Goal: Check status

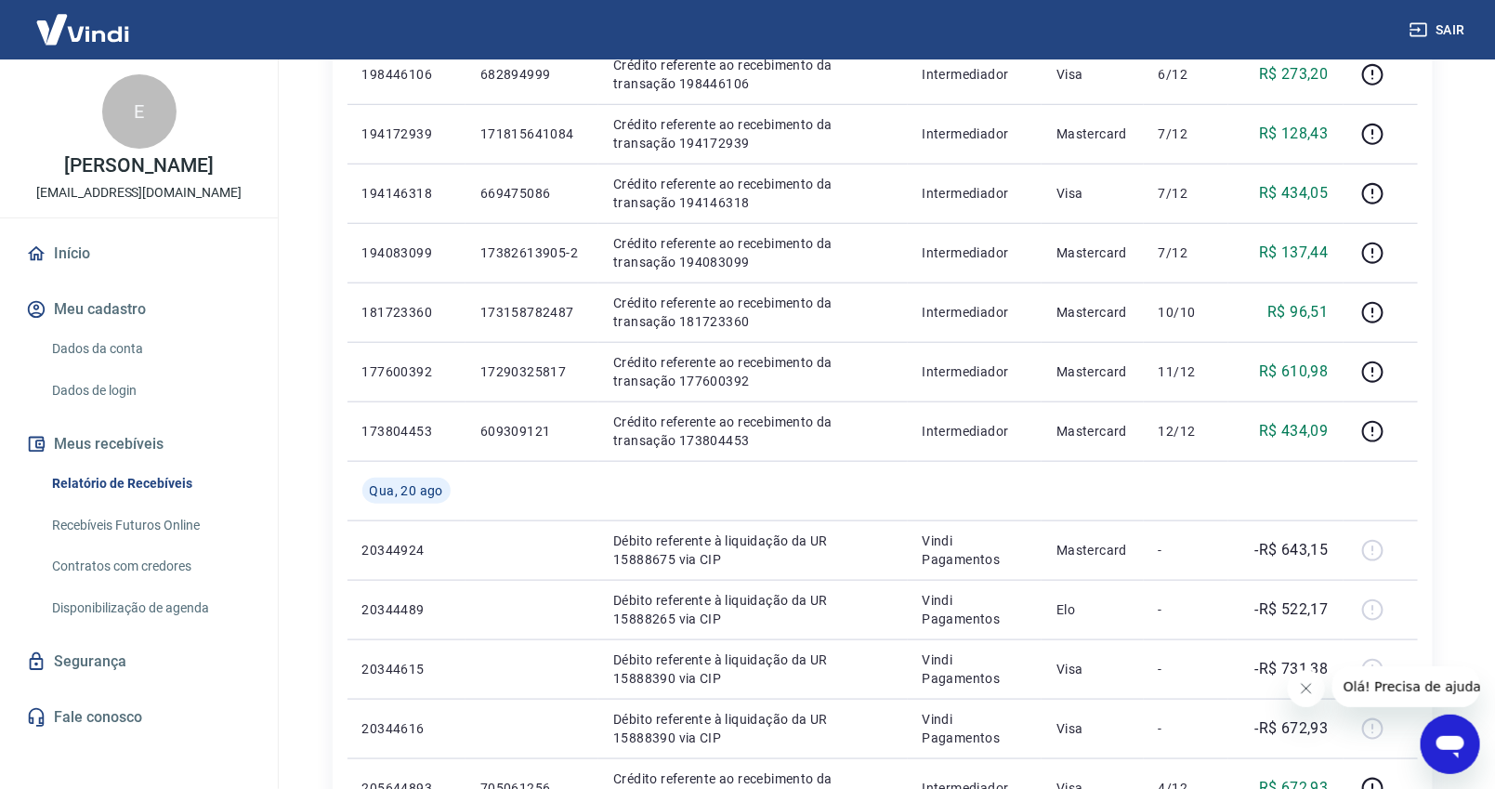
scroll to position [516, 0]
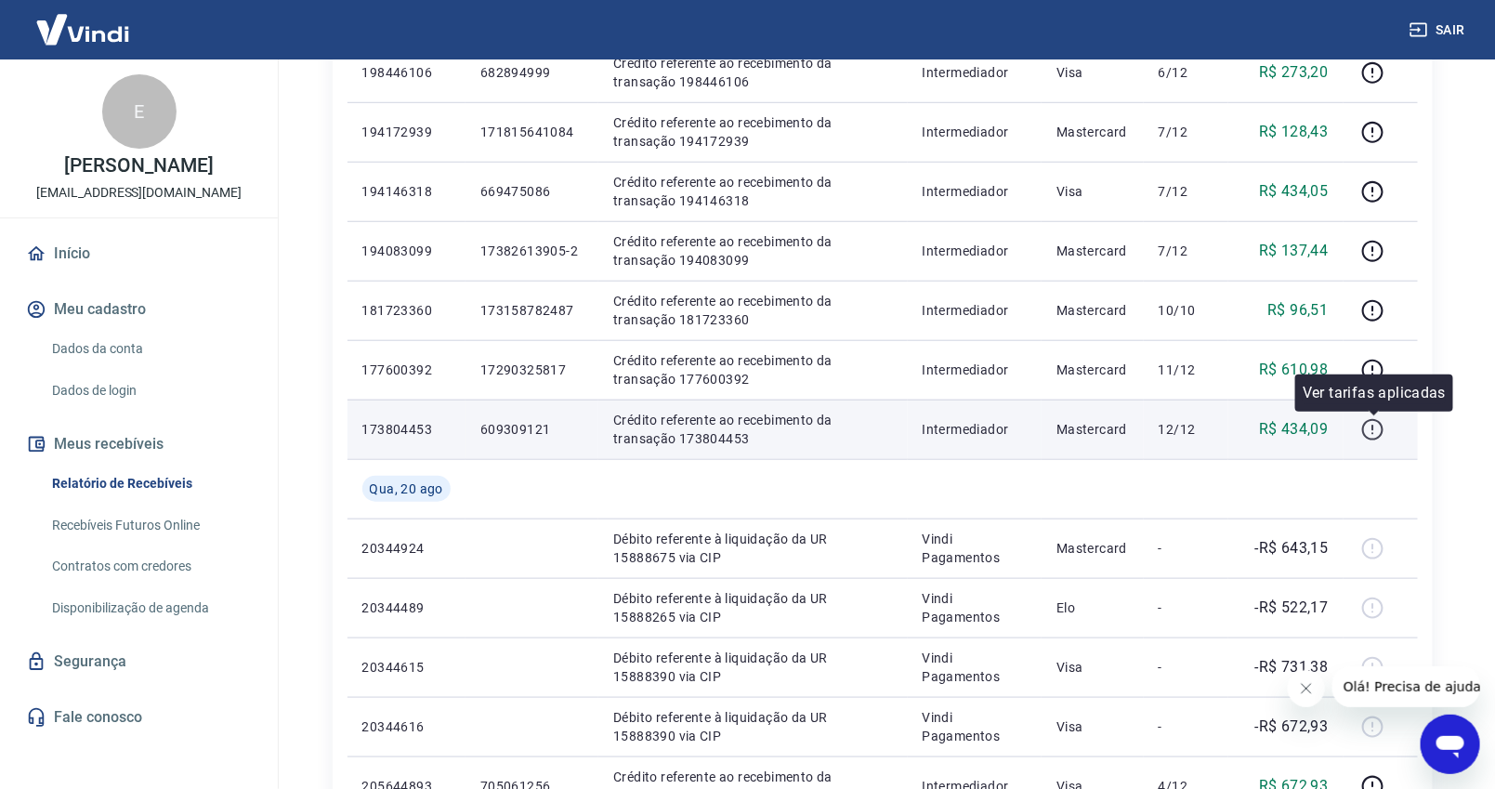
click at [1373, 437] on icon "button" at bounding box center [1372, 429] width 21 height 21
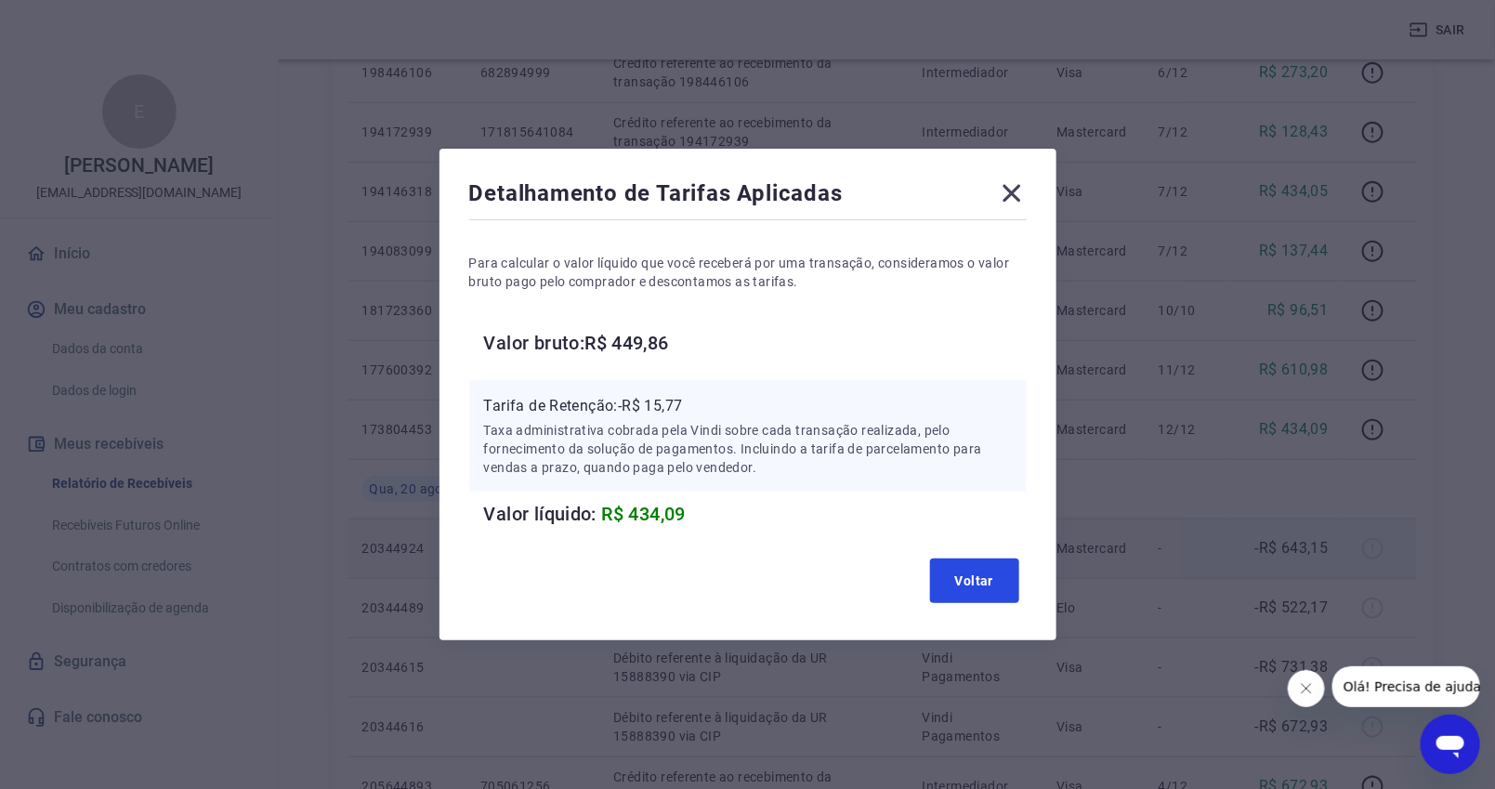
click at [953, 570] on button "Voltar" at bounding box center [974, 580] width 89 height 45
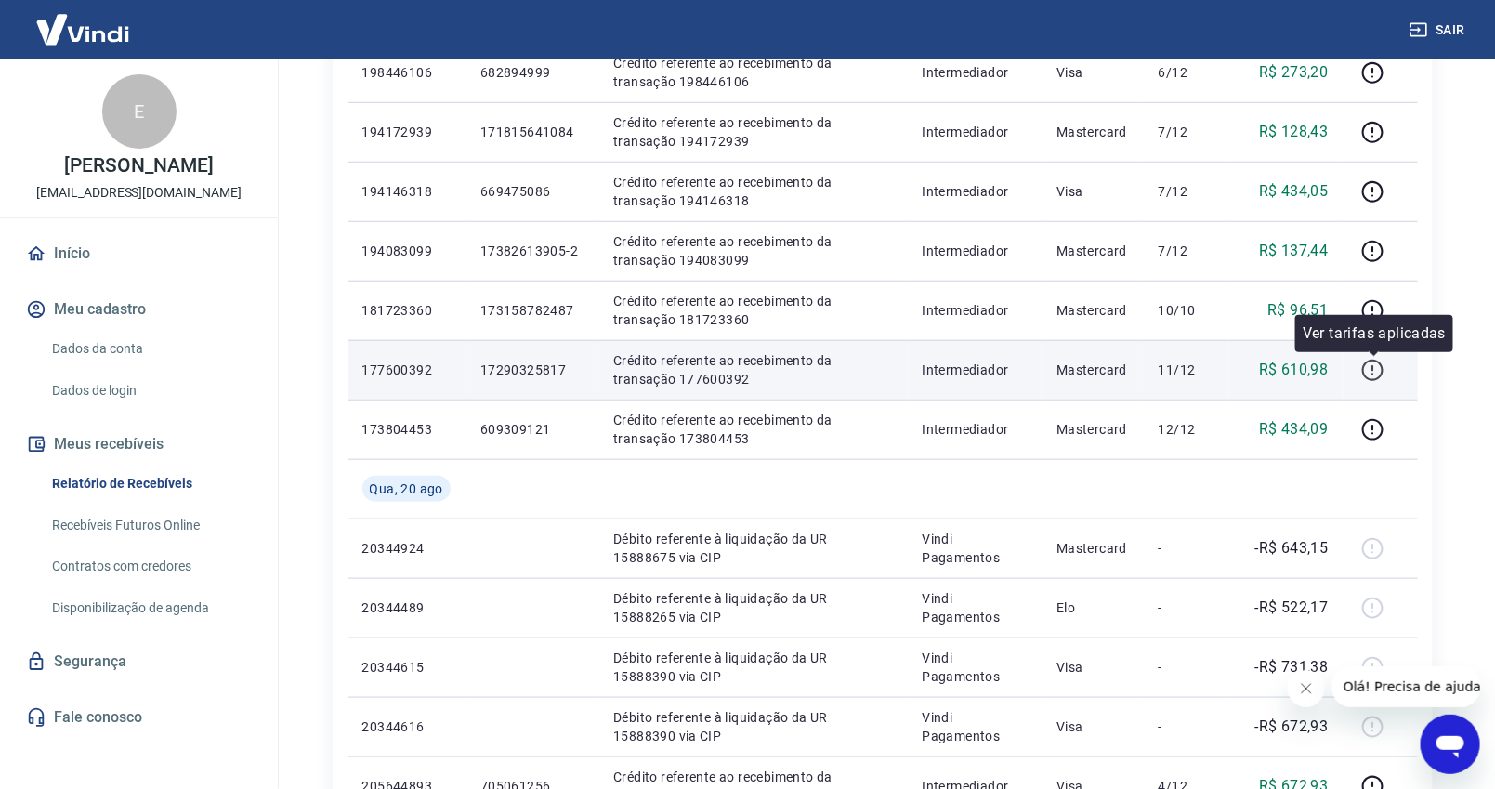
click at [1368, 366] on icon "button" at bounding box center [1372, 370] width 23 height 23
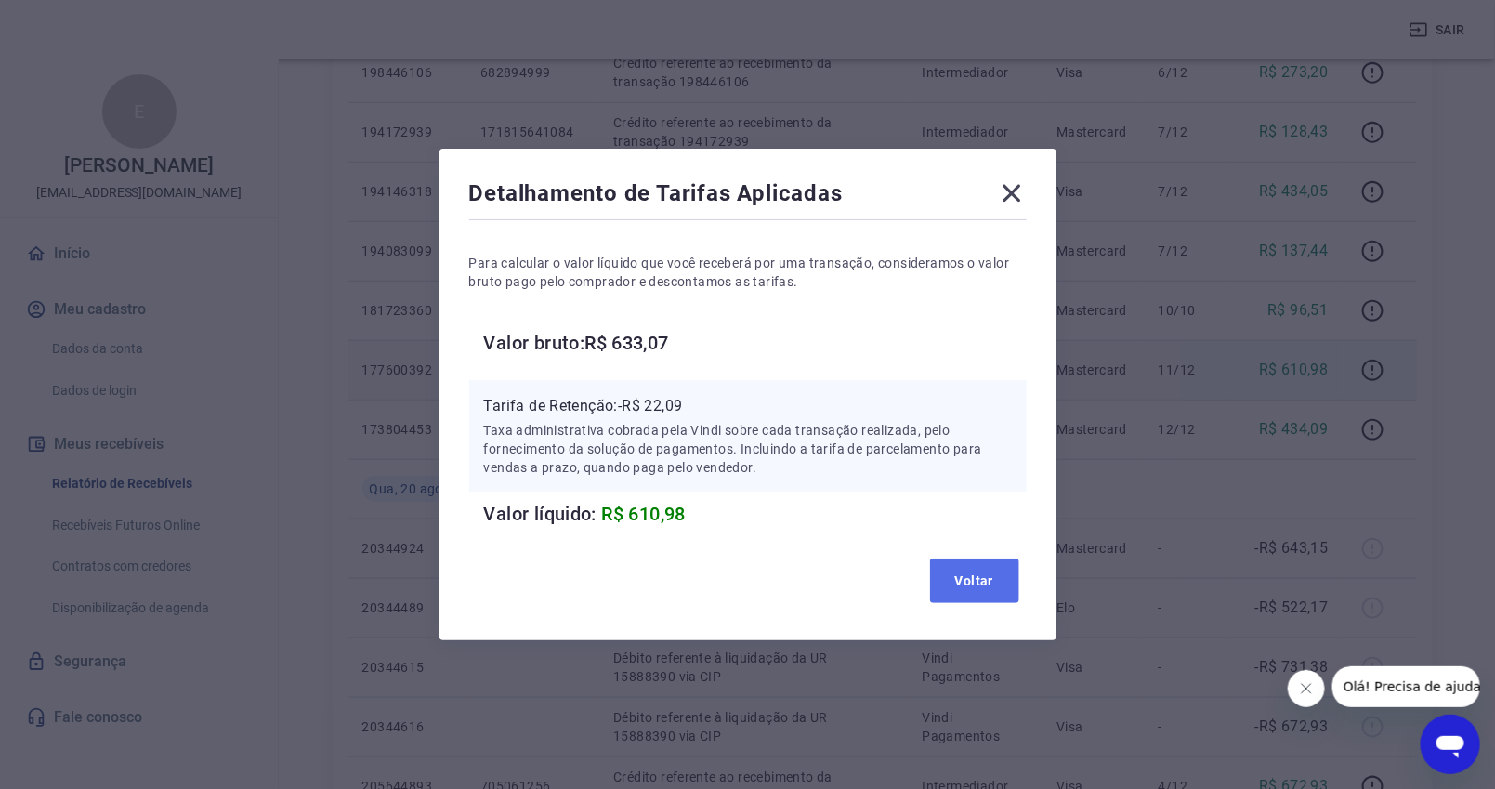
click at [961, 581] on button "Voltar" at bounding box center [974, 580] width 89 height 45
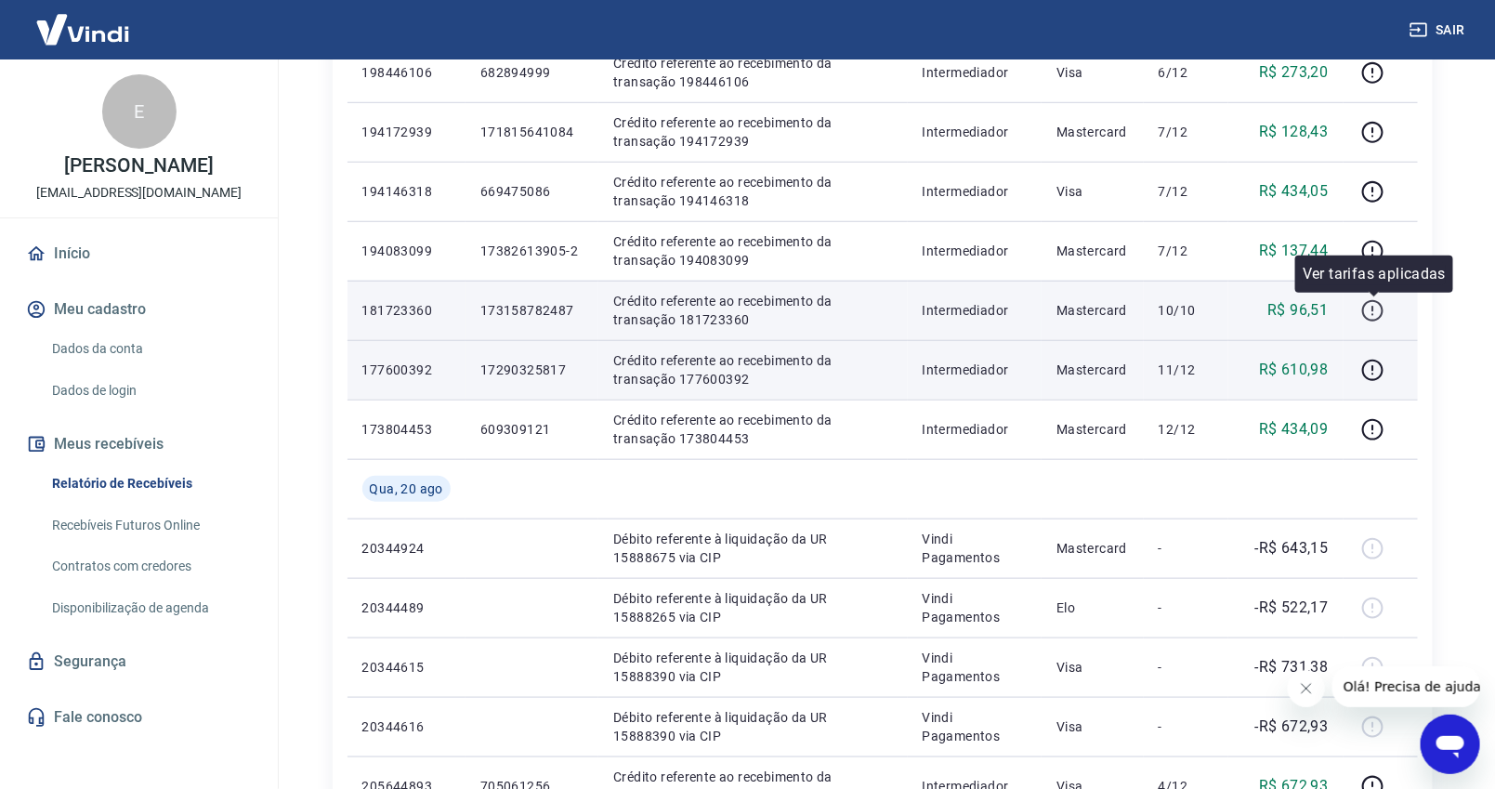
click at [1371, 314] on icon "button" at bounding box center [1372, 310] width 23 height 23
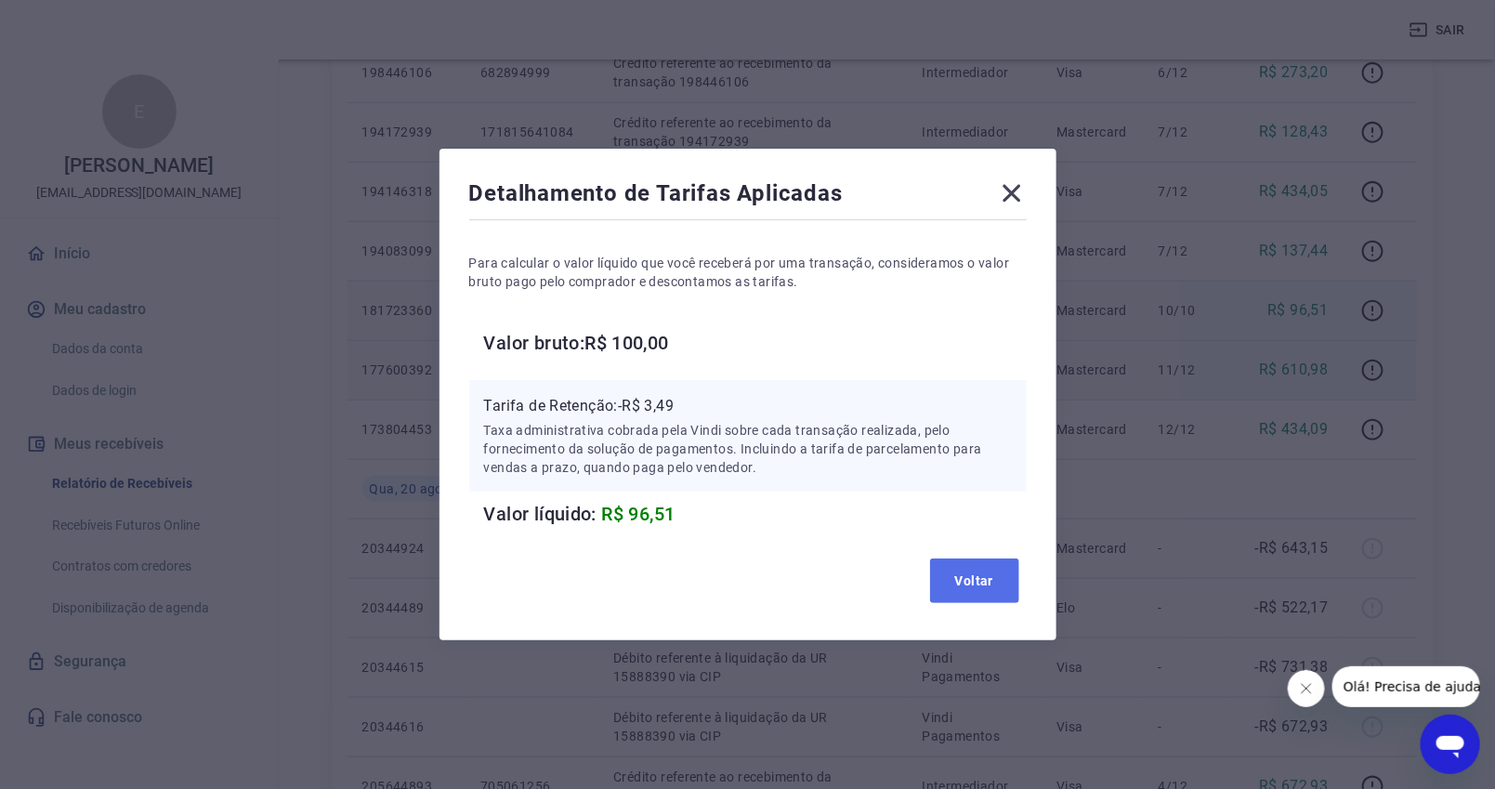
click at [984, 581] on button "Voltar" at bounding box center [974, 580] width 89 height 45
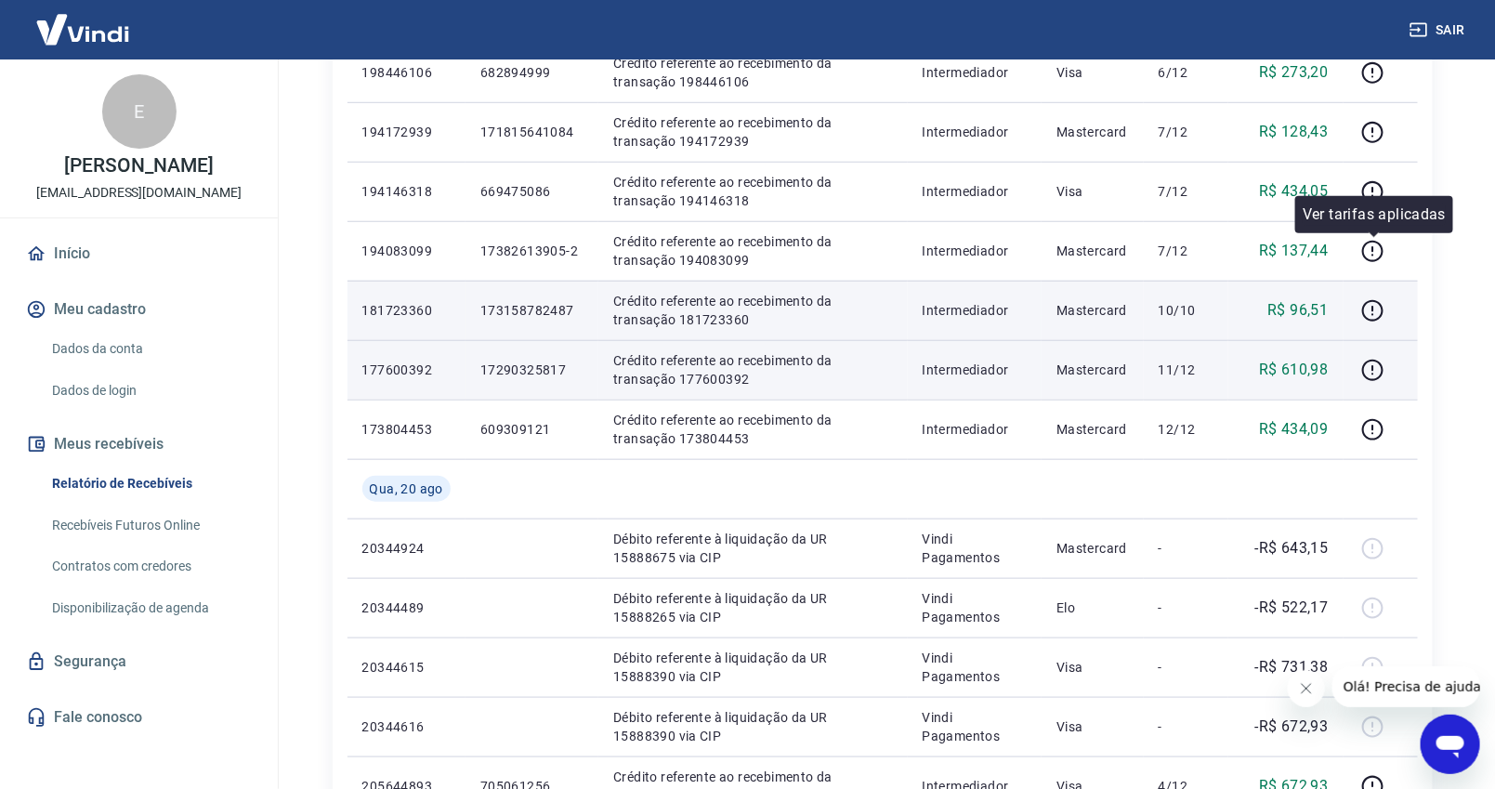
click at [1368, 237] on div at bounding box center [1373, 235] width 11 height 6
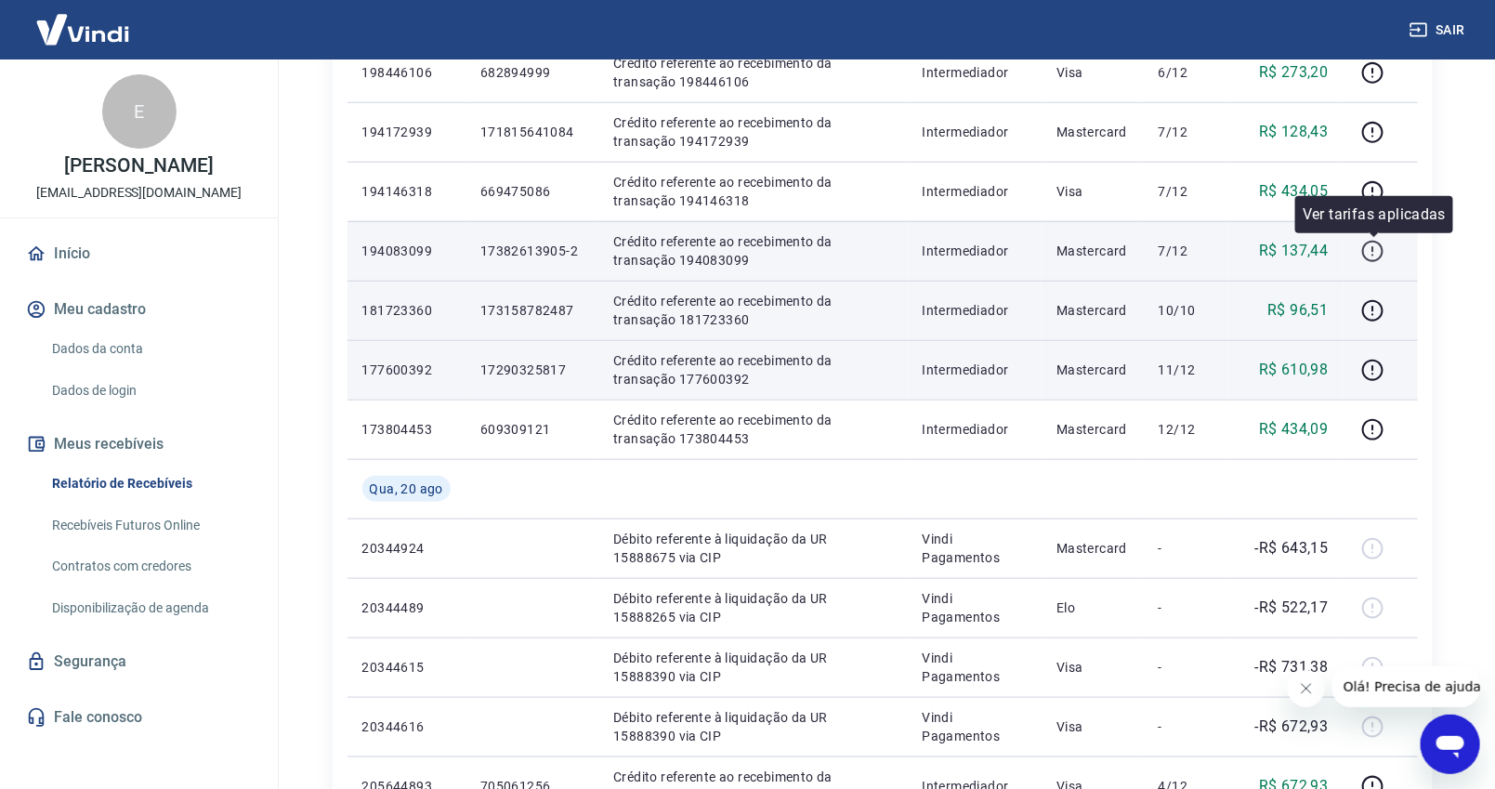
click at [1370, 251] on icon "button" at bounding box center [1372, 251] width 23 height 23
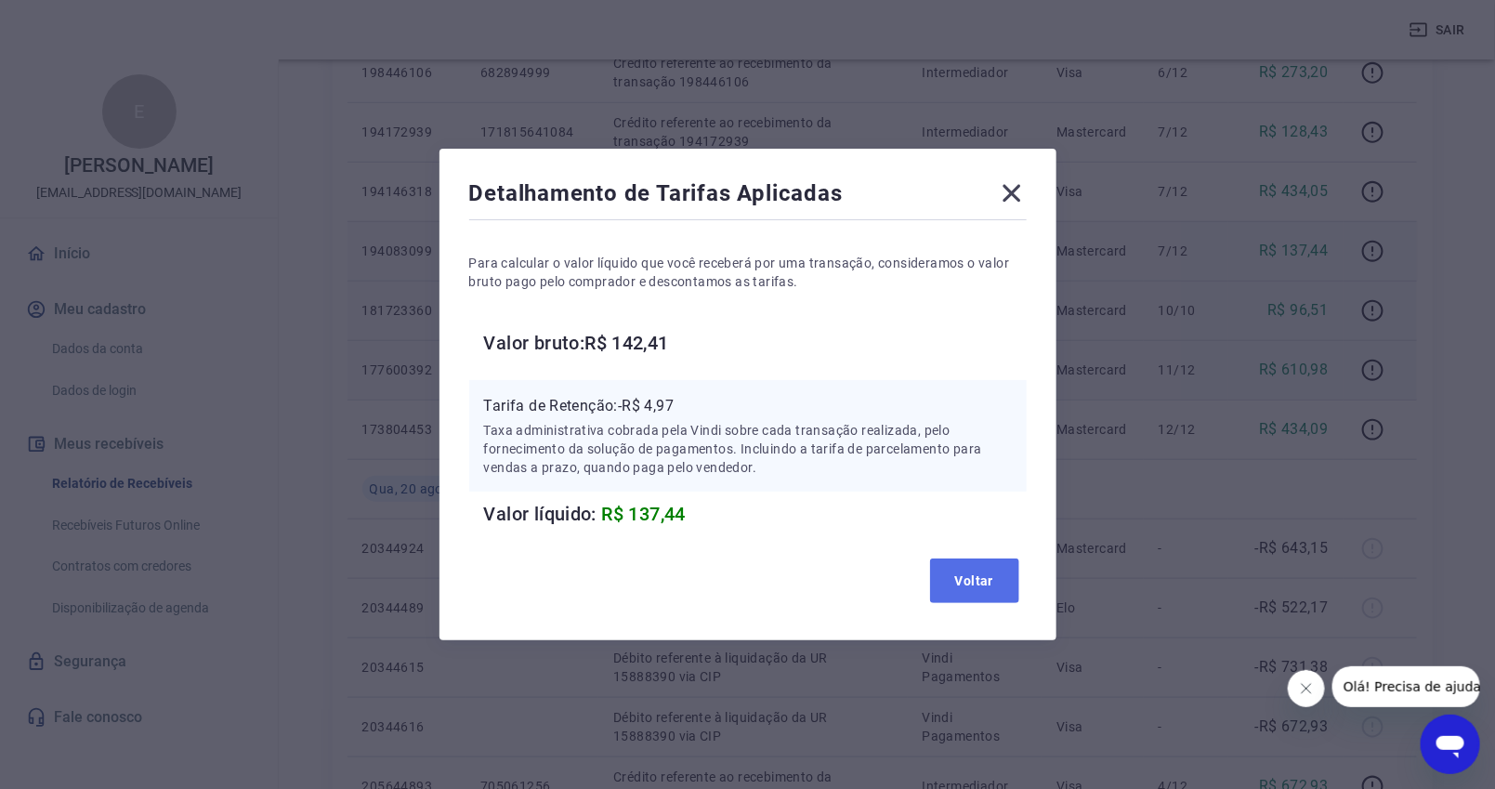
click at [979, 594] on button "Voltar" at bounding box center [974, 580] width 89 height 45
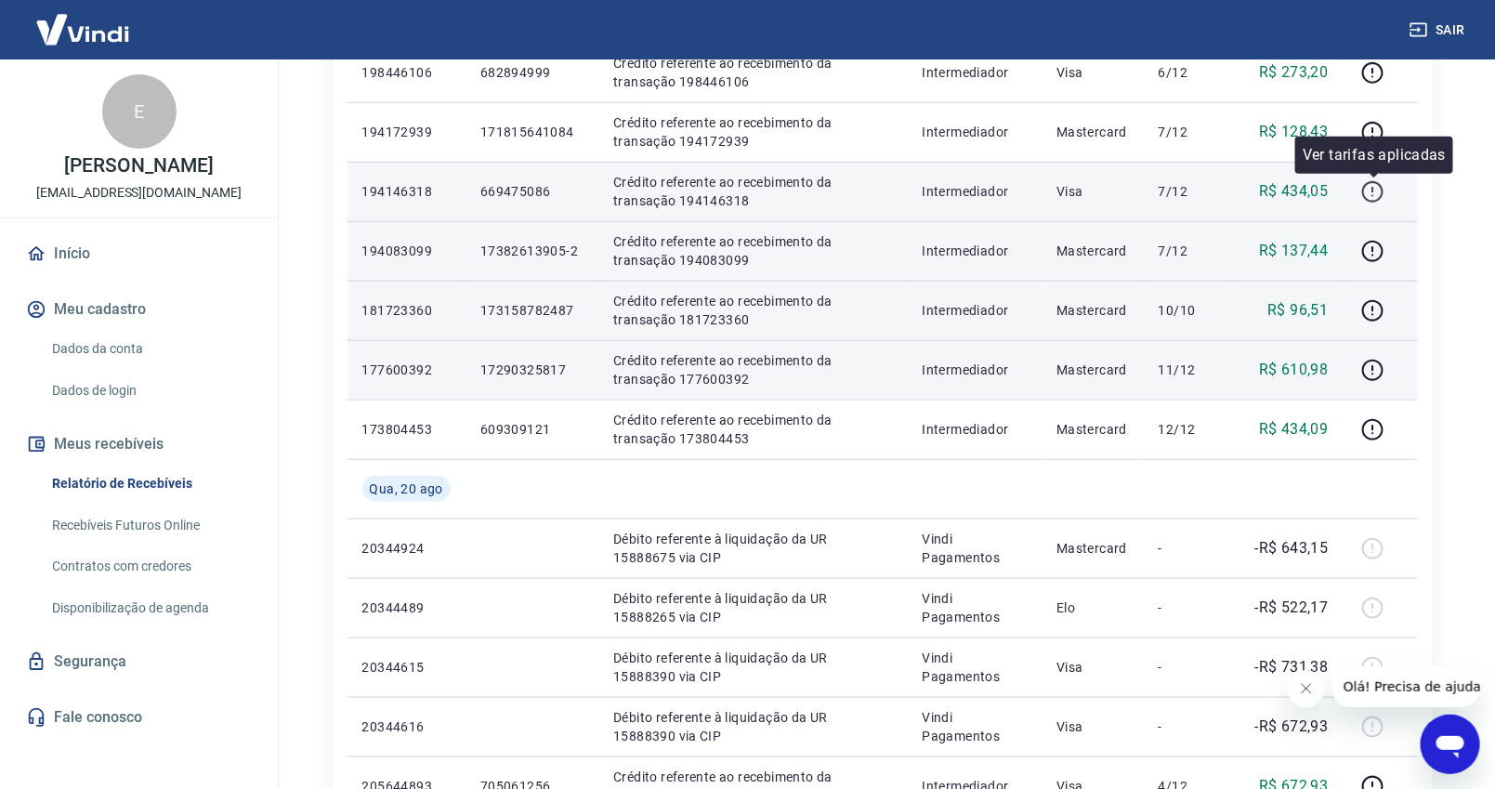
click at [1369, 184] on icon "button" at bounding box center [1372, 191] width 23 height 23
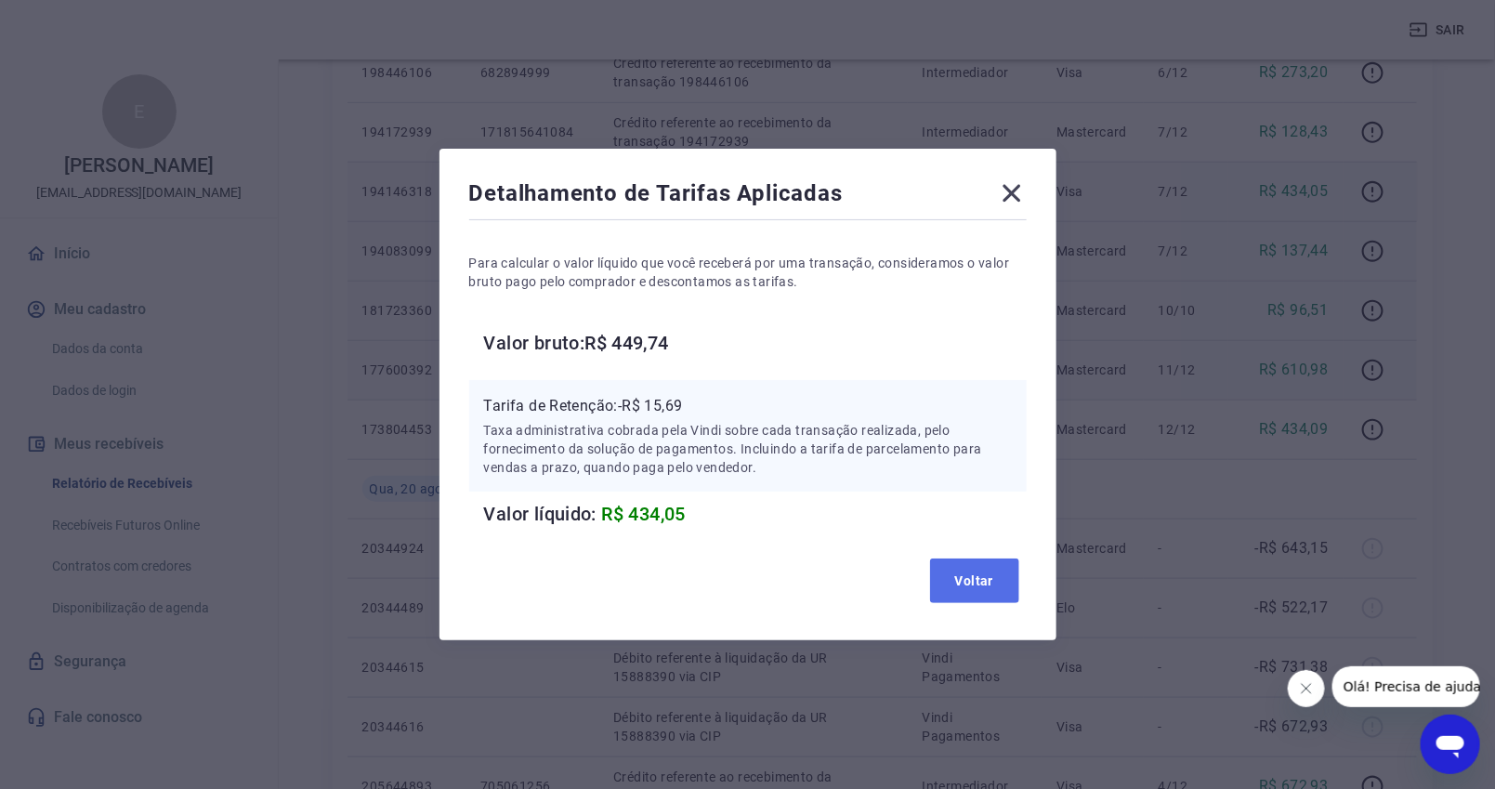
click at [991, 572] on button "Voltar" at bounding box center [974, 580] width 89 height 45
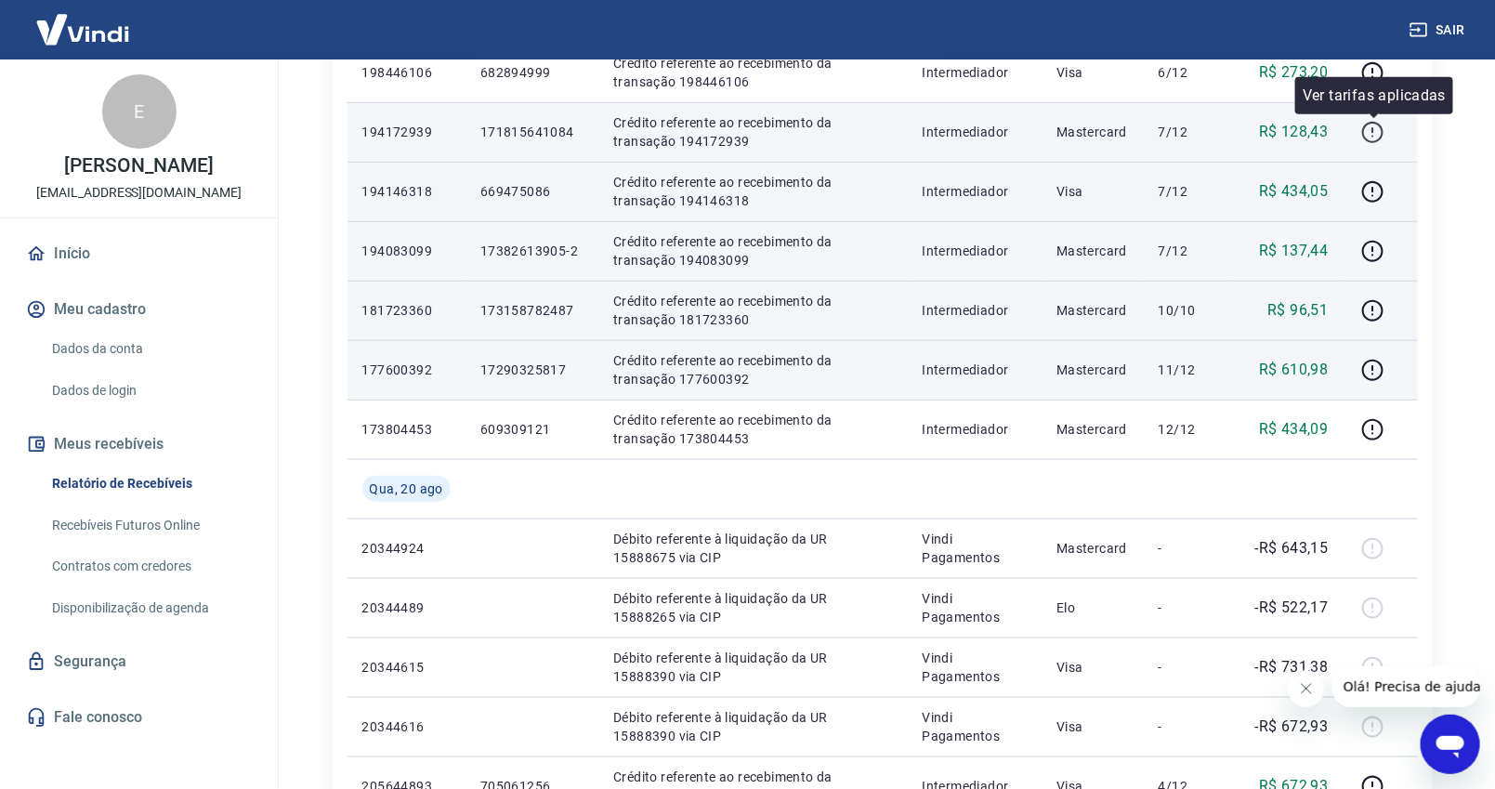
click at [1377, 133] on icon "button" at bounding box center [1372, 132] width 23 height 23
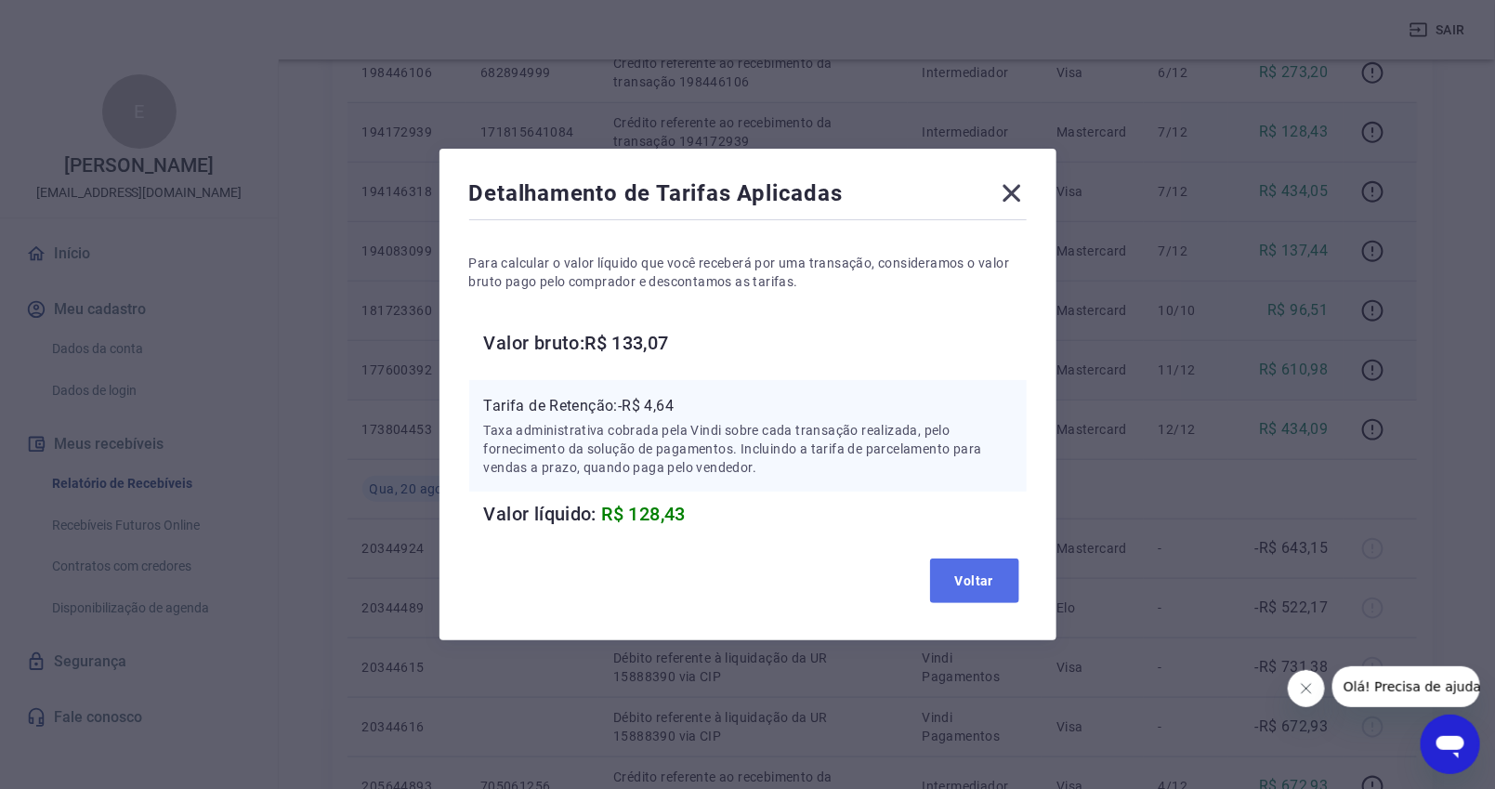
click at [1001, 582] on button "Voltar" at bounding box center [974, 580] width 89 height 45
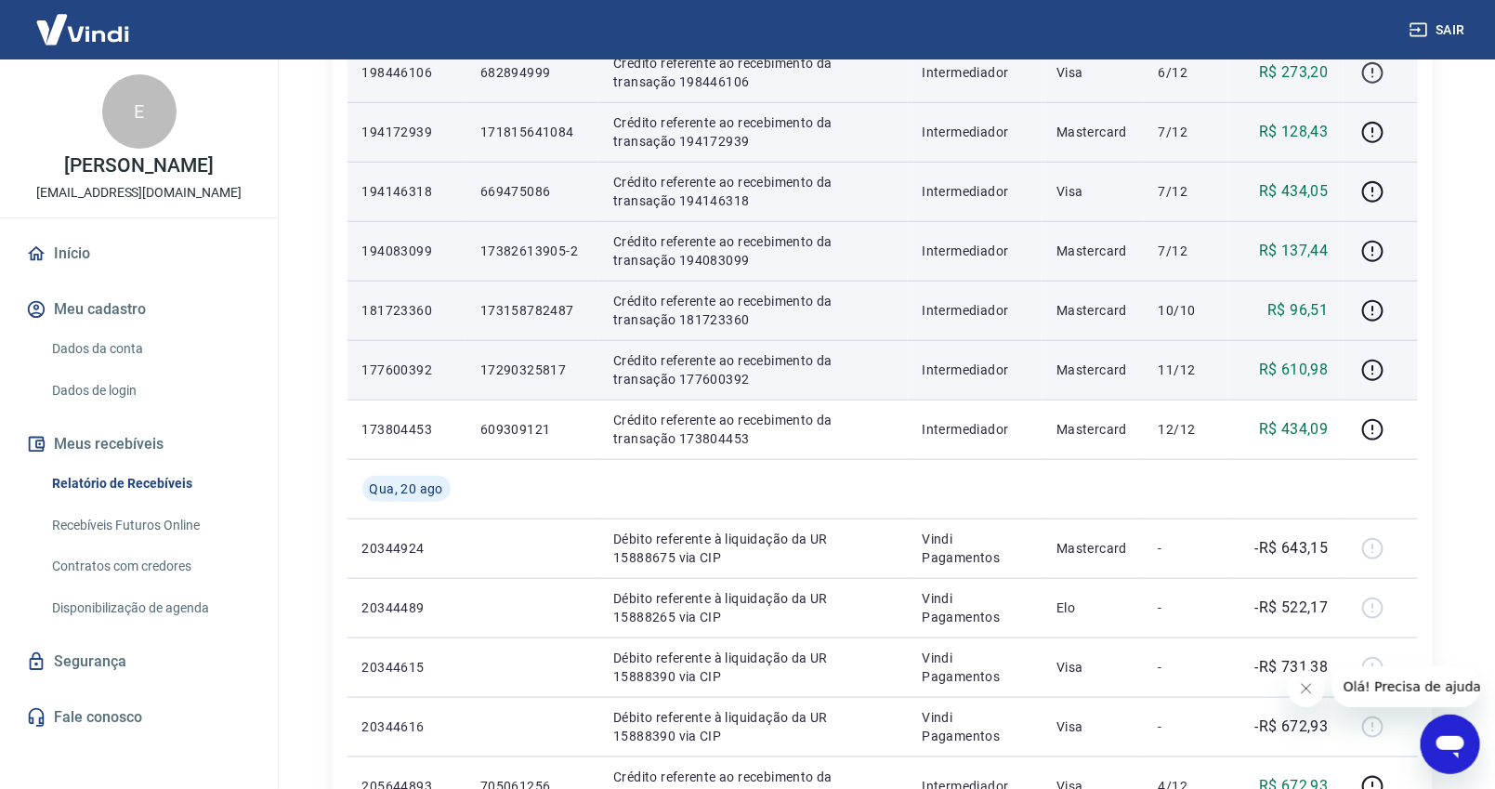
click at [1368, 73] on icon "button" at bounding box center [1372, 72] width 23 height 23
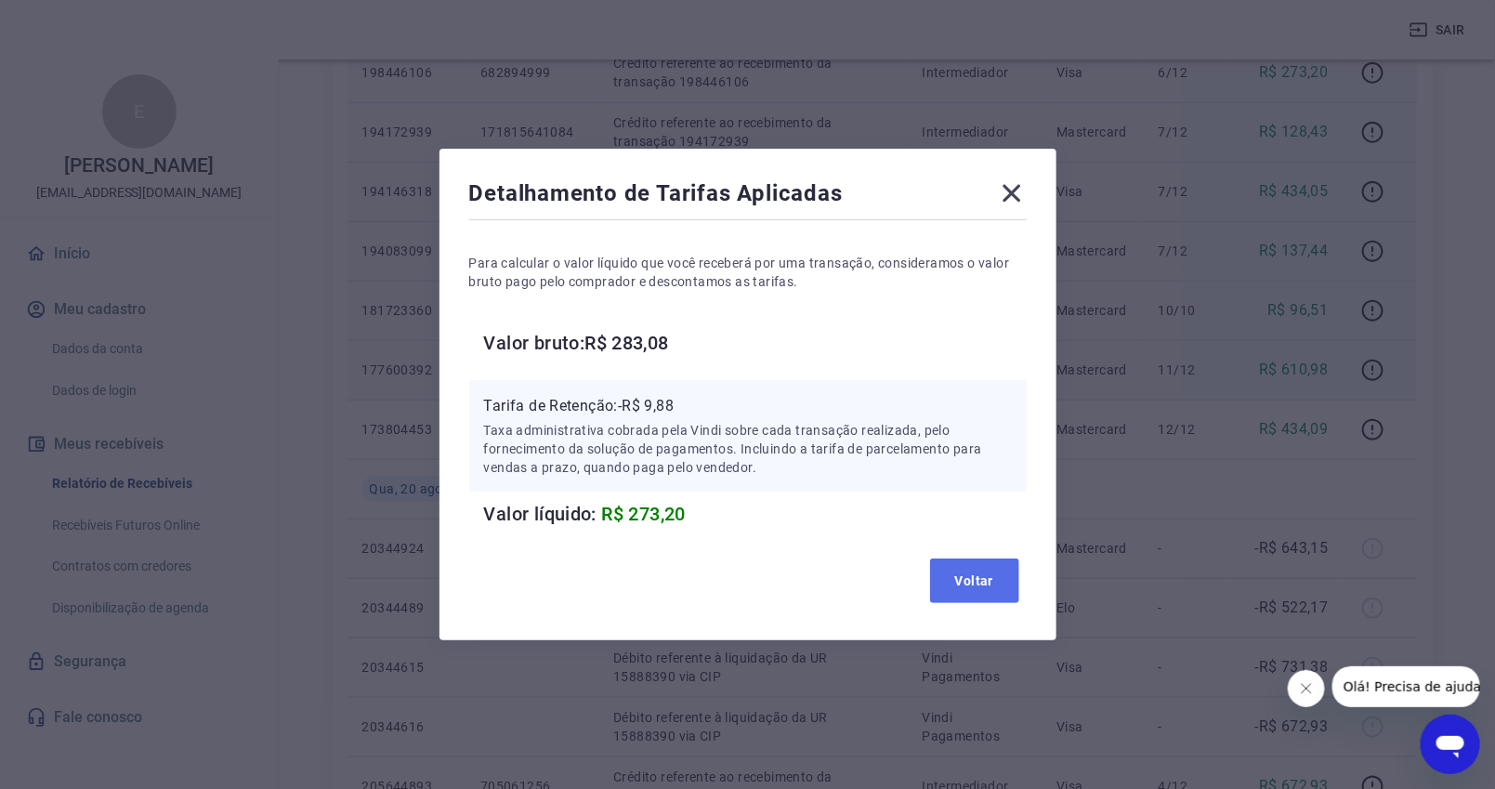
click at [990, 571] on button "Voltar" at bounding box center [974, 580] width 89 height 45
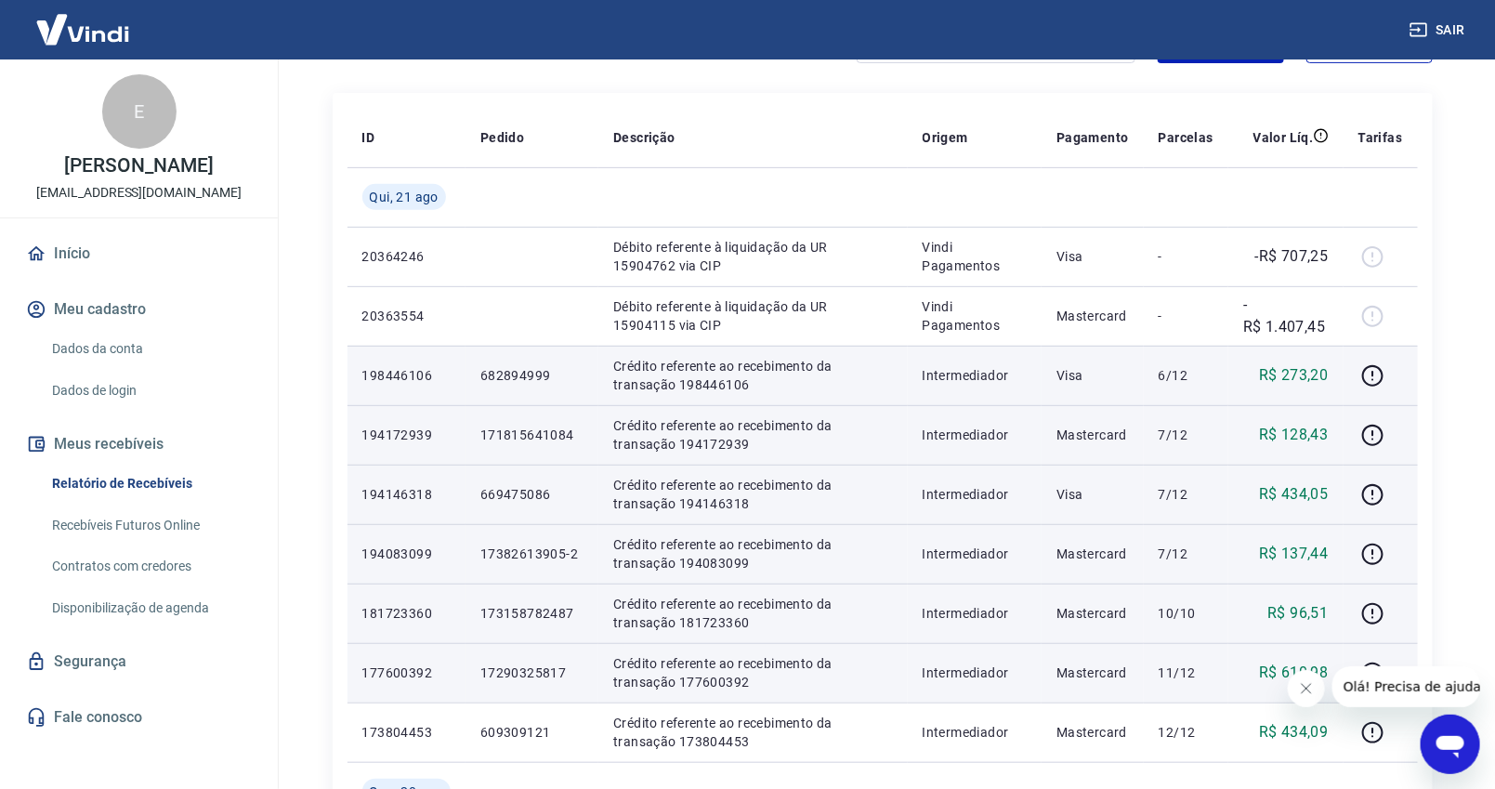
scroll to position [103, 0]
